Goal: Task Accomplishment & Management: Use online tool/utility

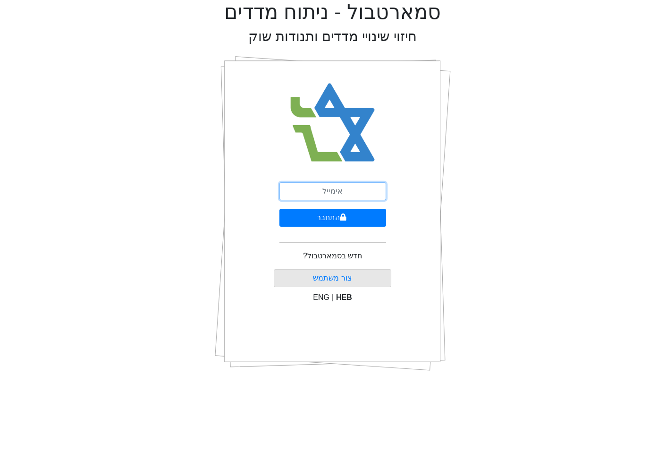
click at [327, 192] on input "email" at bounding box center [332, 191] width 107 height 18
type input "[EMAIL_ADDRESS][DOMAIN_NAME]"
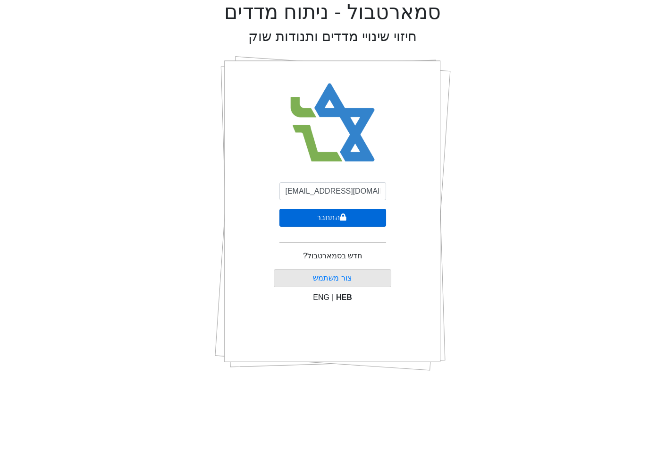
click at [330, 218] on button "התחבר" at bounding box center [332, 218] width 107 height 18
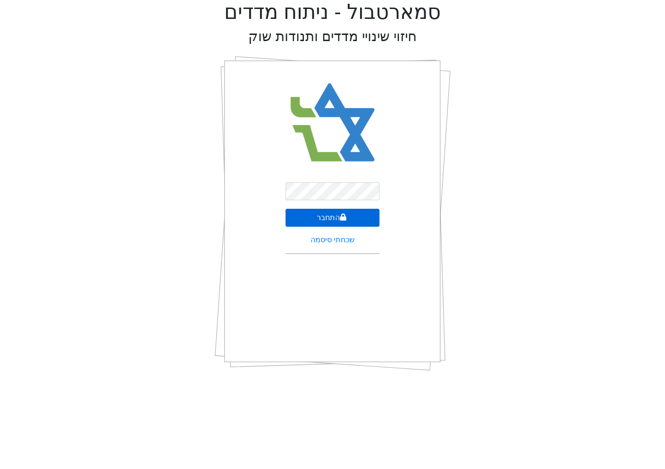
click at [307, 212] on button "התחבר" at bounding box center [332, 218] width 93 height 18
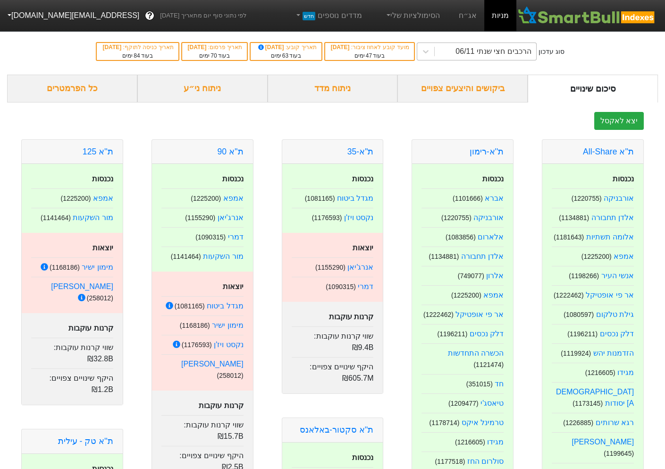
click at [493, 48] on div "הרכבים חצי שנתי 06/11" at bounding box center [485, 51] width 101 height 17
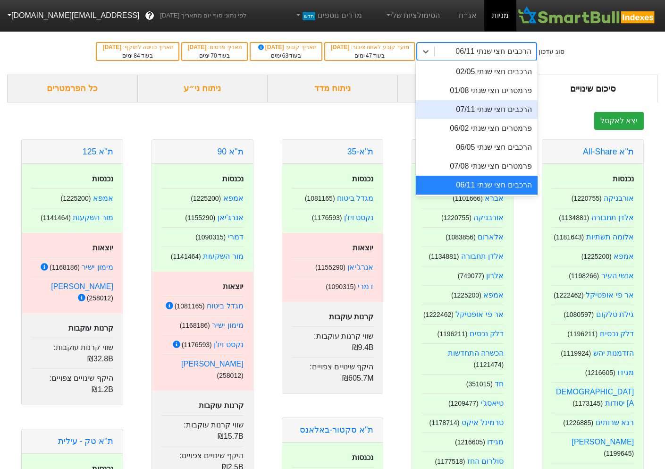
click at [431, 121] on div "יצא לאקסל" at bounding box center [332, 121] width 651 height 18
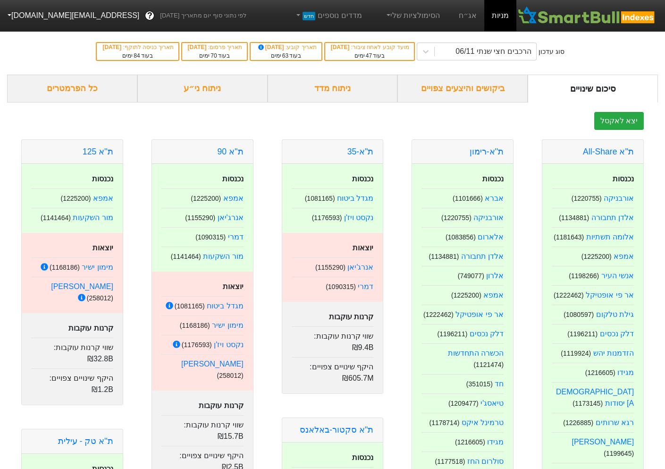
click at [449, 89] on div "ביקושים והיצעים צפויים" at bounding box center [462, 89] width 130 height 28
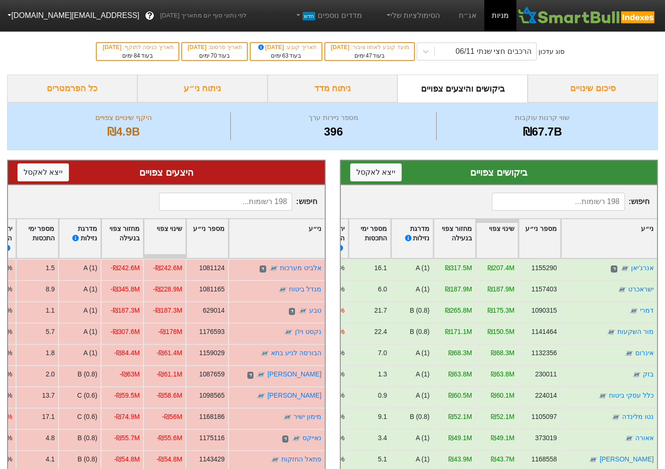
click at [356, 92] on div "ניתוח מדד" at bounding box center [333, 89] width 130 height 28
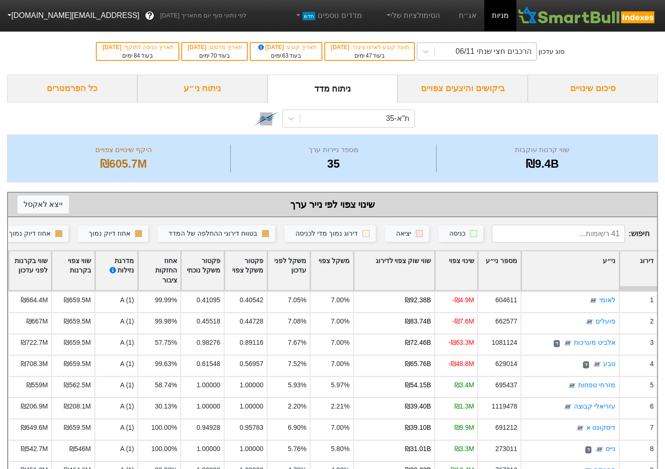
click at [495, 47] on div "הרכבים חצי שנתי 06/11" at bounding box center [485, 51] width 101 height 17
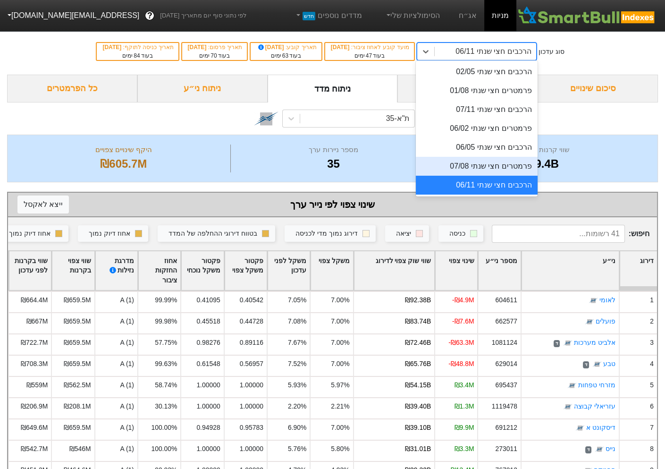
click at [512, 161] on div "פרמטרים חצי שנתי 07/08" at bounding box center [477, 166] width 122 height 19
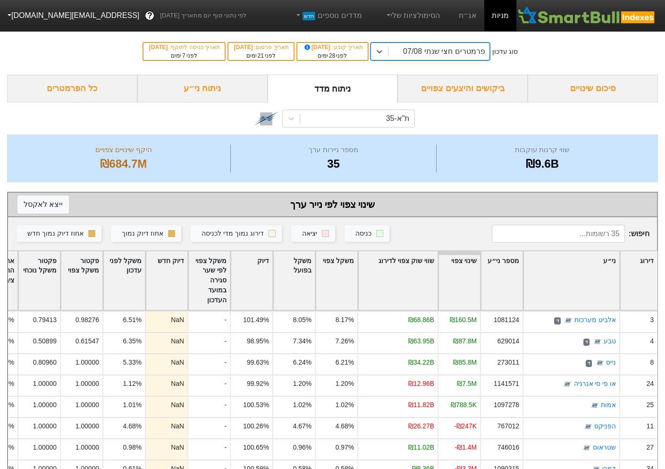
click at [419, 58] on div "פרמטרים חצי שנתי 07/08" at bounding box center [438, 51] width 101 height 17
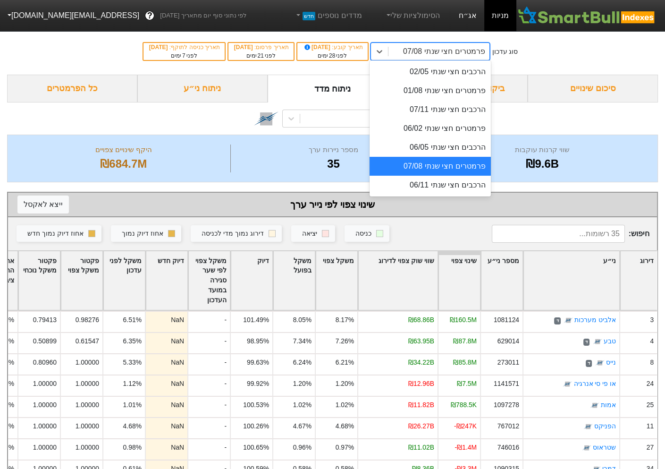
click at [474, 17] on link "אג״ח" at bounding box center [467, 15] width 33 height 31
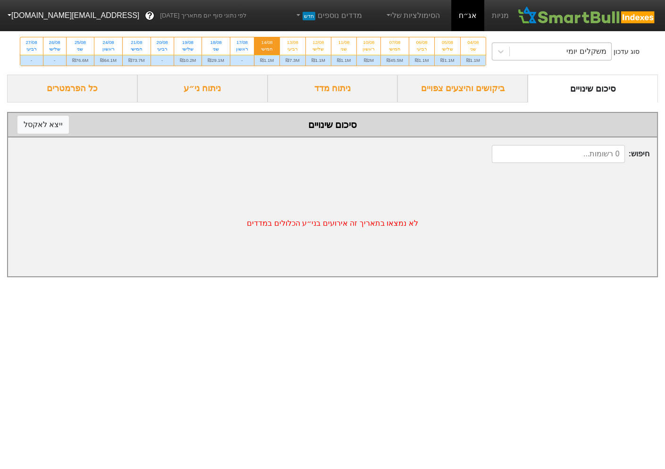
click at [510, 43] on div "משקלים יומי" at bounding box center [560, 51] width 101 height 17
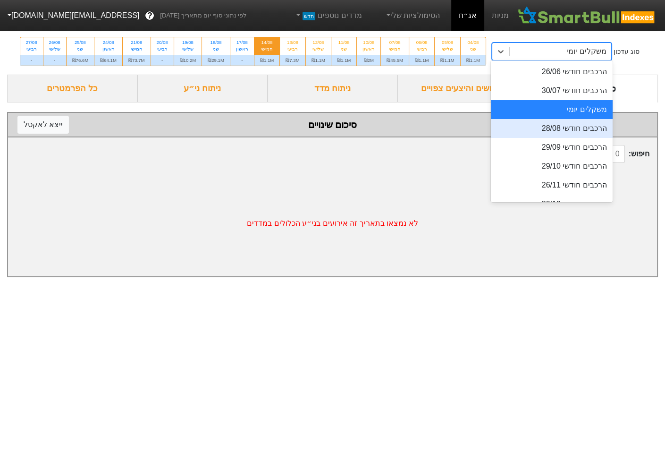
click at [491, 124] on div "הרכבים חודשי 28/08" at bounding box center [552, 128] width 122 height 19
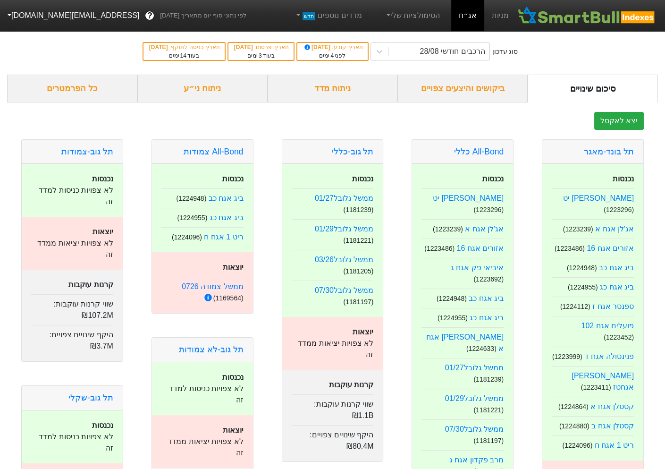
click at [357, 209] on small "( 1181239 )" at bounding box center [359, 210] width 30 height 8
copy small "1181239"
click at [33, 15] on button "[EMAIL_ADDRESS][DOMAIN_NAME]" at bounding box center [72, 15] width 145 height 17
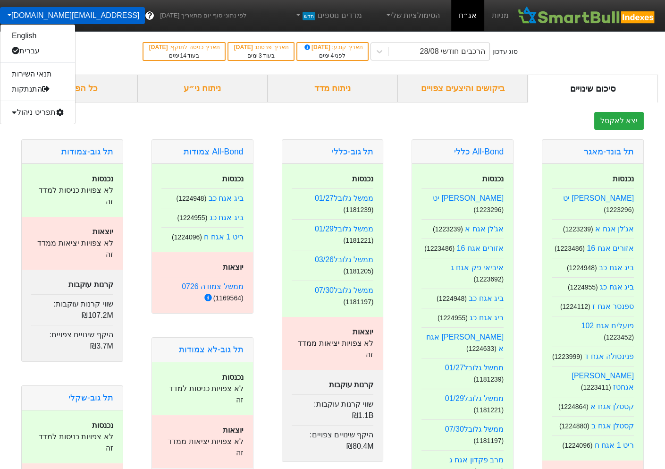
click at [31, 113] on div "תפריט ניהול" at bounding box center [37, 112] width 75 height 15
click at [44, 130] on link "טעינת נתונים" at bounding box center [37, 127] width 75 height 15
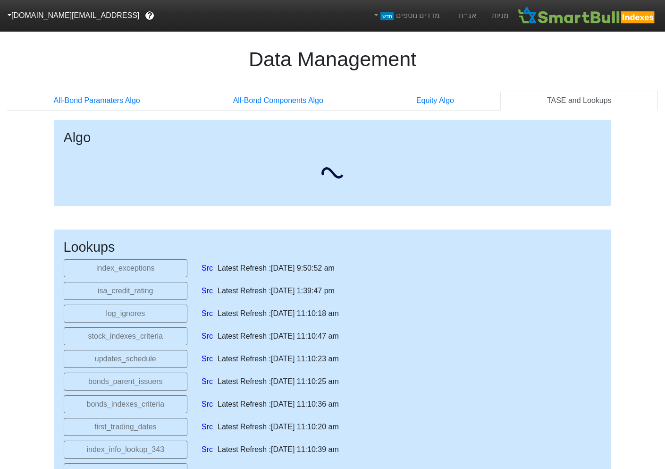
select select "[DATE]T00:00:00.000Z"
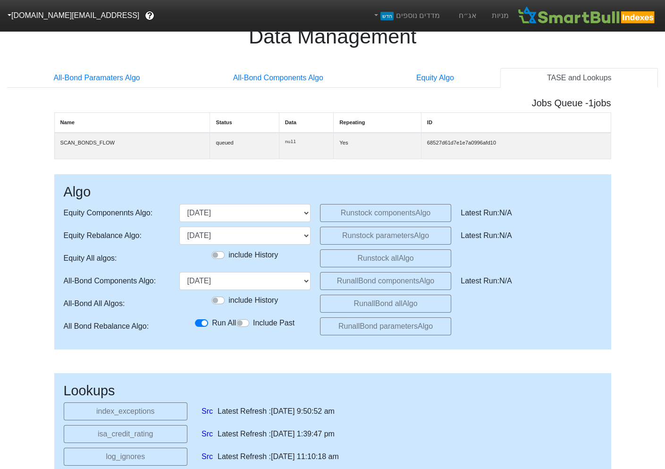
scroll to position [22, 0]
click at [169, 414] on button "index_exceptions" at bounding box center [126, 412] width 124 height 18
click at [209, 409] on link "Src" at bounding box center [207, 411] width 11 height 11
click at [505, 19] on link "מניות" at bounding box center [500, 15] width 32 height 31
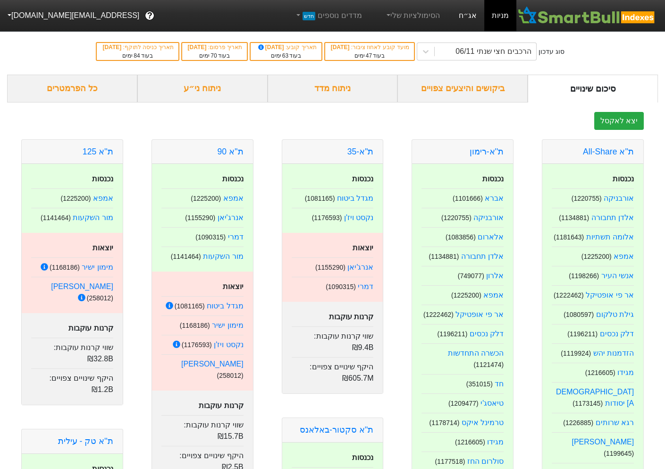
click at [475, 16] on link "אג״ח" at bounding box center [467, 15] width 33 height 31
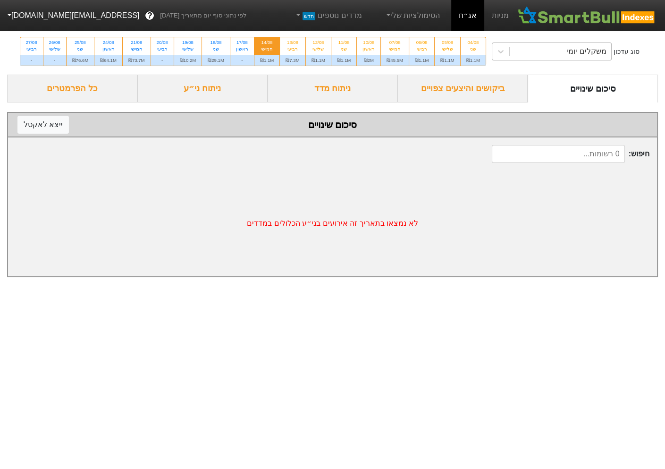
click at [566, 50] on div "משקלים יומי" at bounding box center [586, 51] width 40 height 11
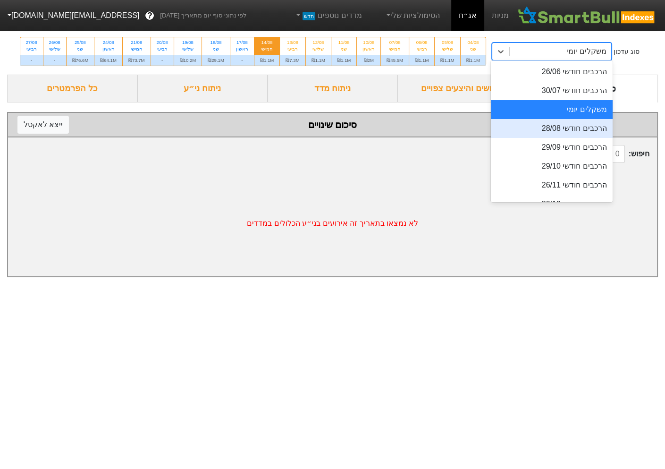
scroll to position [32, 0]
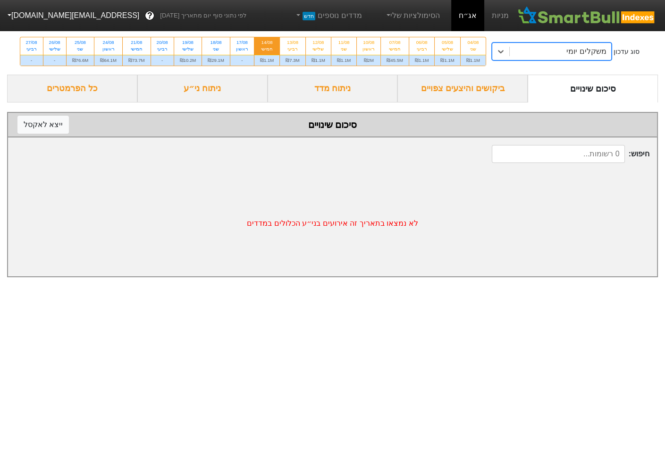
click at [42, 5] on nav "מניות אג״ח הסימולציות שלי מדדים נוספים חדש לפי נתוני סוף יום מתאריך 14/08/2025 …" at bounding box center [332, 15] width 665 height 31
click at [42, 12] on button "[EMAIL_ADDRESS][DOMAIN_NAME]" at bounding box center [72, 15] width 145 height 17
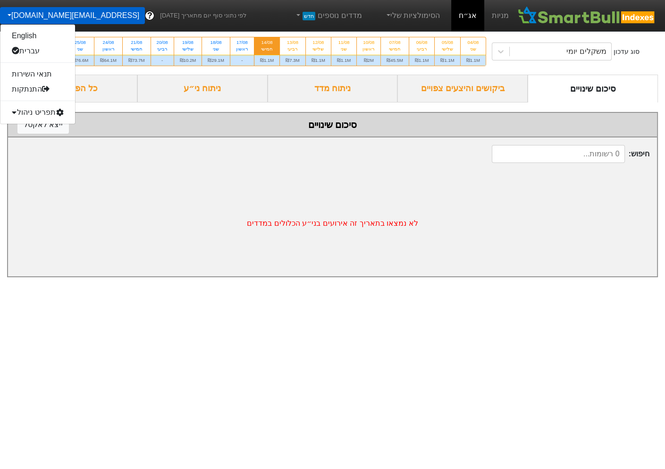
click at [40, 114] on div "תפריט ניהול" at bounding box center [37, 112] width 75 height 15
click at [42, 126] on link "טעינת נתונים" at bounding box center [37, 127] width 75 height 15
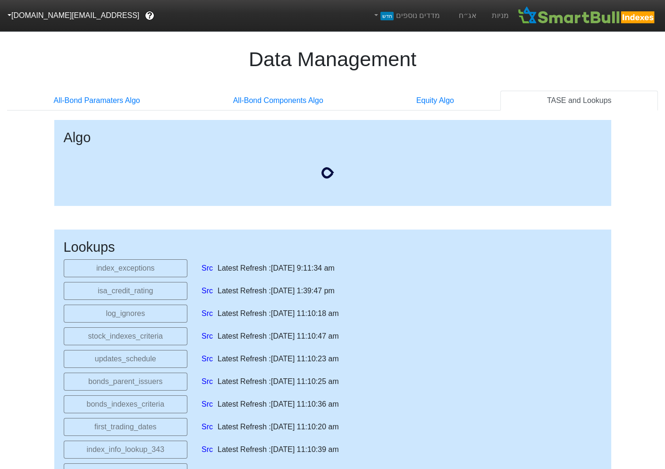
select select "[DATE]T00:00:00.000Z"
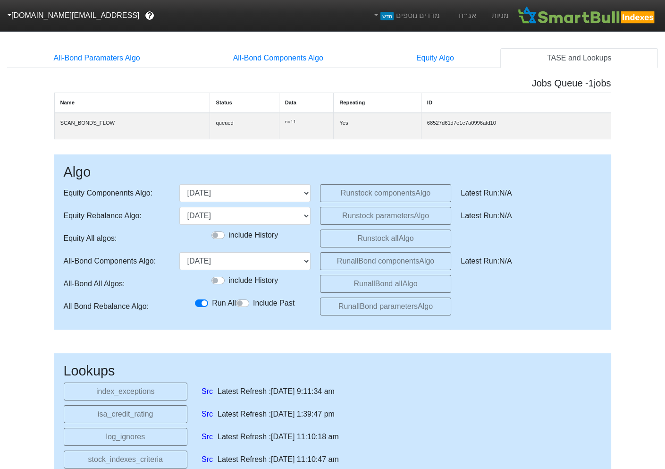
scroll to position [49, 0]
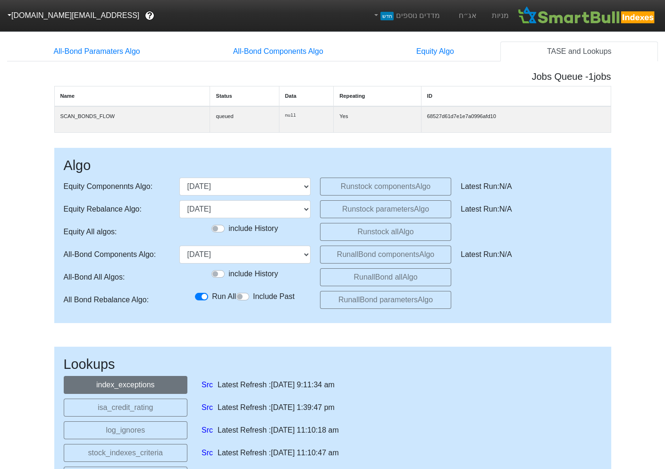
click at [151, 386] on button "index_exceptions" at bounding box center [126, 385] width 124 height 18
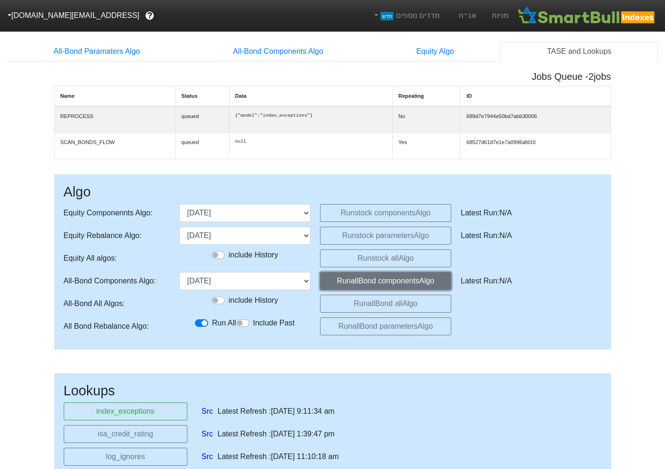
click at [350, 290] on button "Run allBond components Algo" at bounding box center [385, 281] width 131 height 18
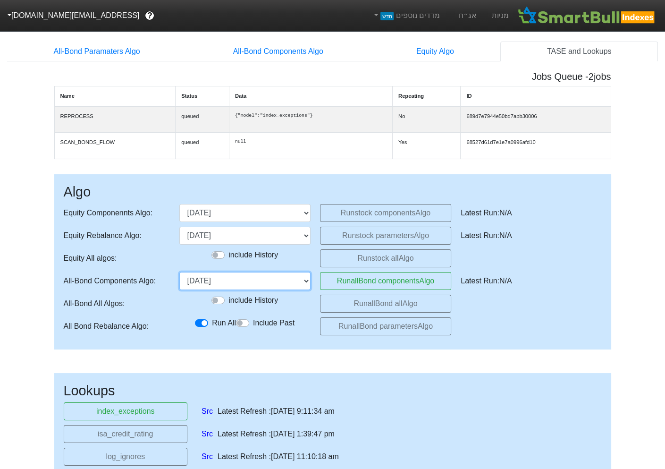
click at [273, 290] on select "[DATE] [DATE] [DATE] (upcoming) [DATE] [DATE] [DATE] [DATE] [DATE]" at bounding box center [244, 281] width 131 height 18
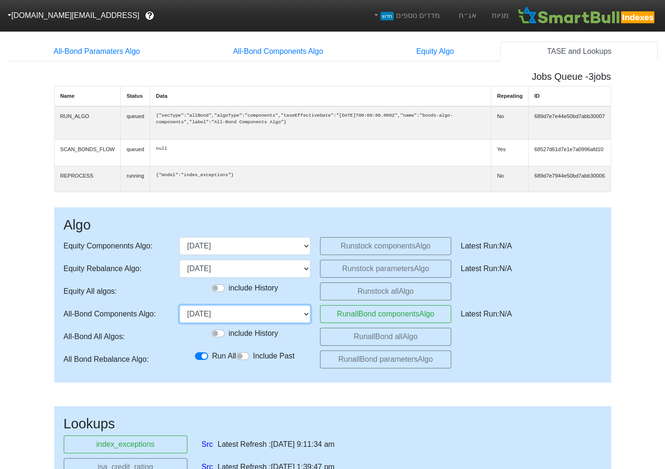
select select "[DATE]T00:00:00.000Z"
click at [179, 316] on select "[DATE] [DATE] [DATE] (upcoming) [DATE] [DATE] [DATE] [DATE] [DATE]" at bounding box center [244, 314] width 131 height 18
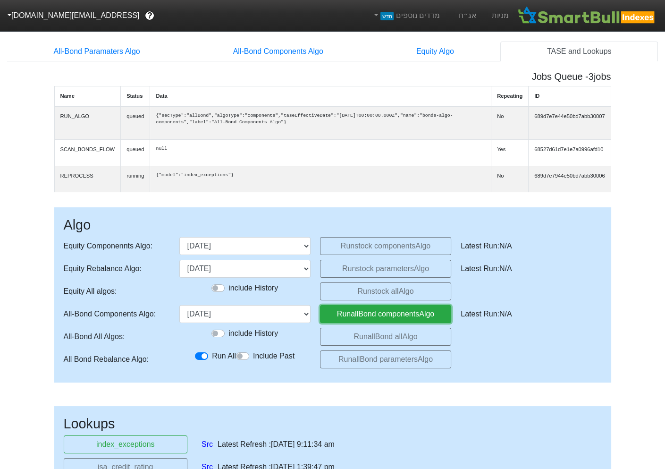
click at [384, 323] on button "Run allBond components Algo" at bounding box center [385, 314] width 131 height 18
